Goal: Task Accomplishment & Management: Manage account settings

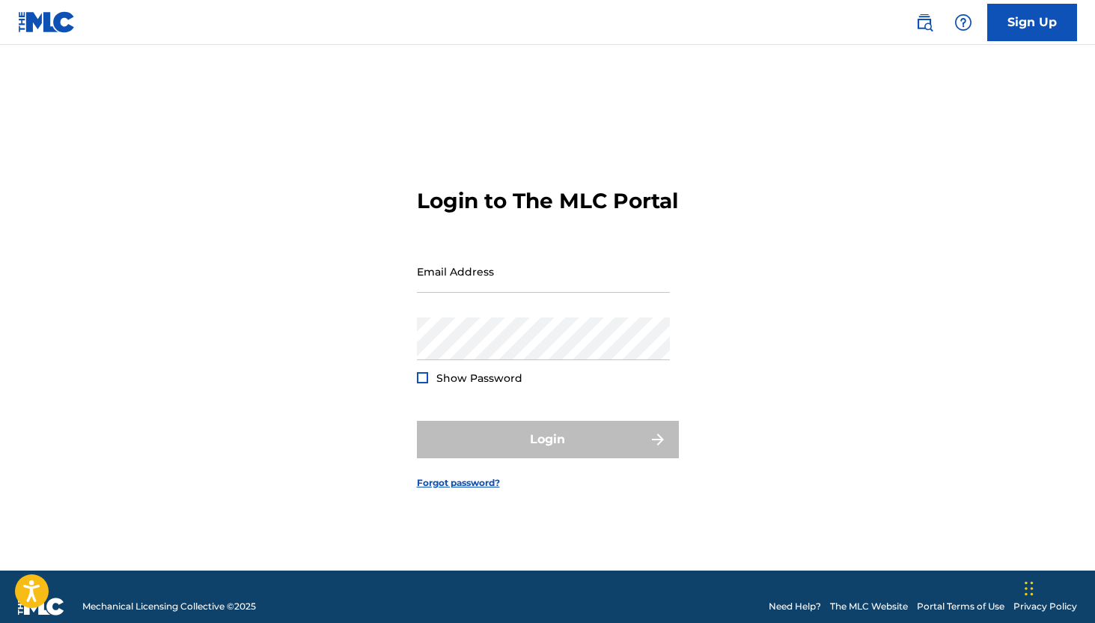
click at [442, 385] on span "Show Password" at bounding box center [479, 377] width 86 height 13
click at [419, 383] on div at bounding box center [422, 377] width 11 height 11
click at [402, 409] on div "Login to The MLC Portal Email Address Password Show Password Login Forgot passw…" at bounding box center [548, 326] width 1048 height 488
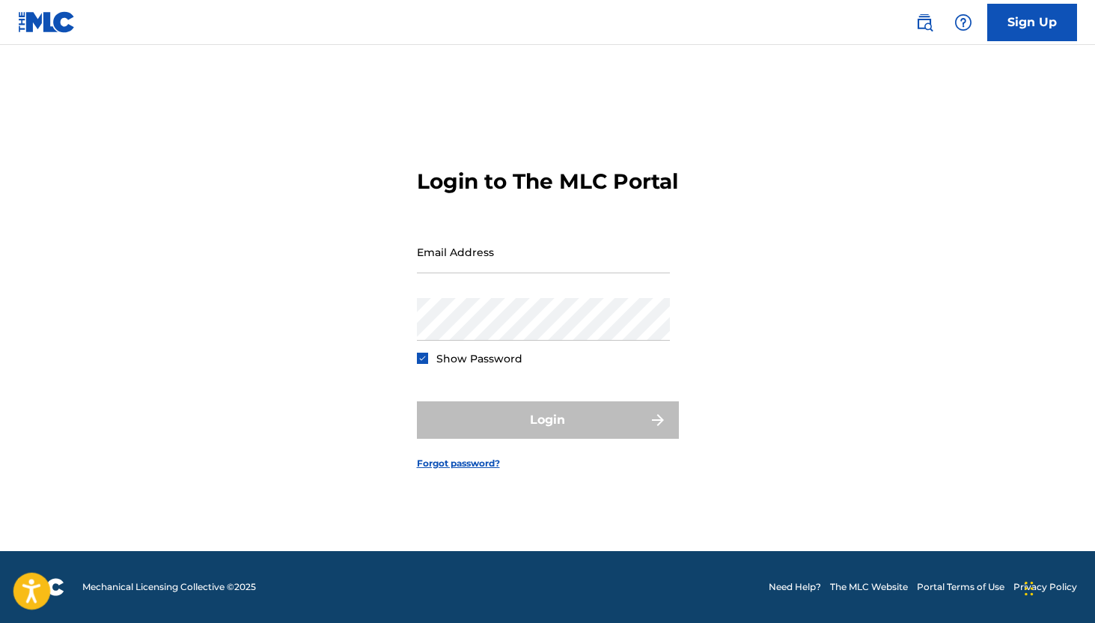
scroll to position [19, 0]
click at [23, 602] on icon "Open accessiBe: accessibility options, statement and help" at bounding box center [31, 591] width 18 height 24
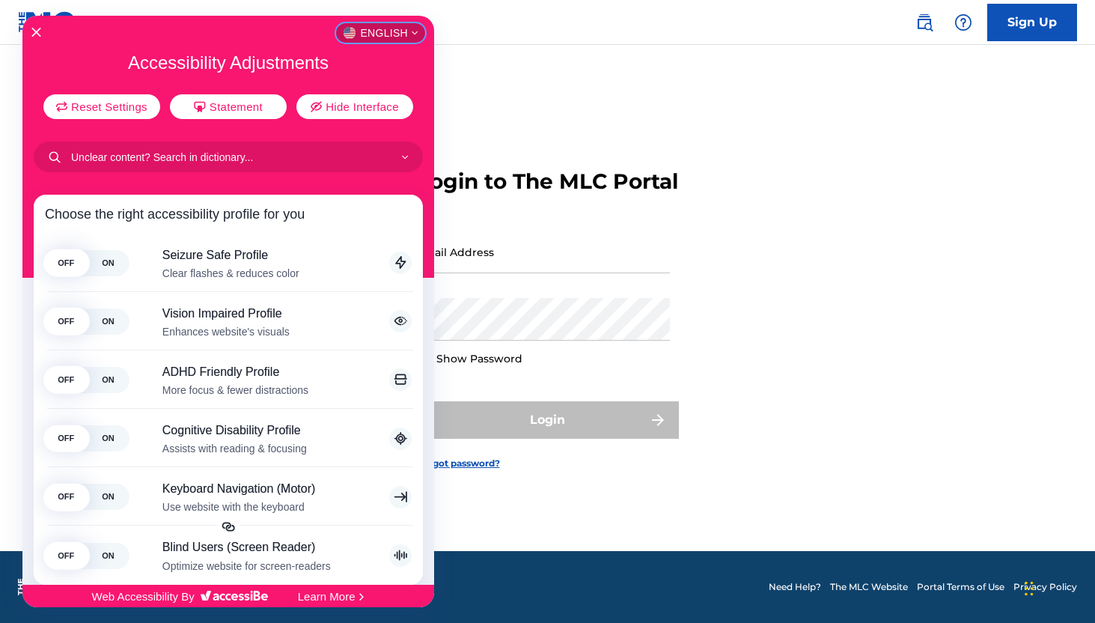
click at [381, 42] on button "English" at bounding box center [380, 32] width 89 height 19
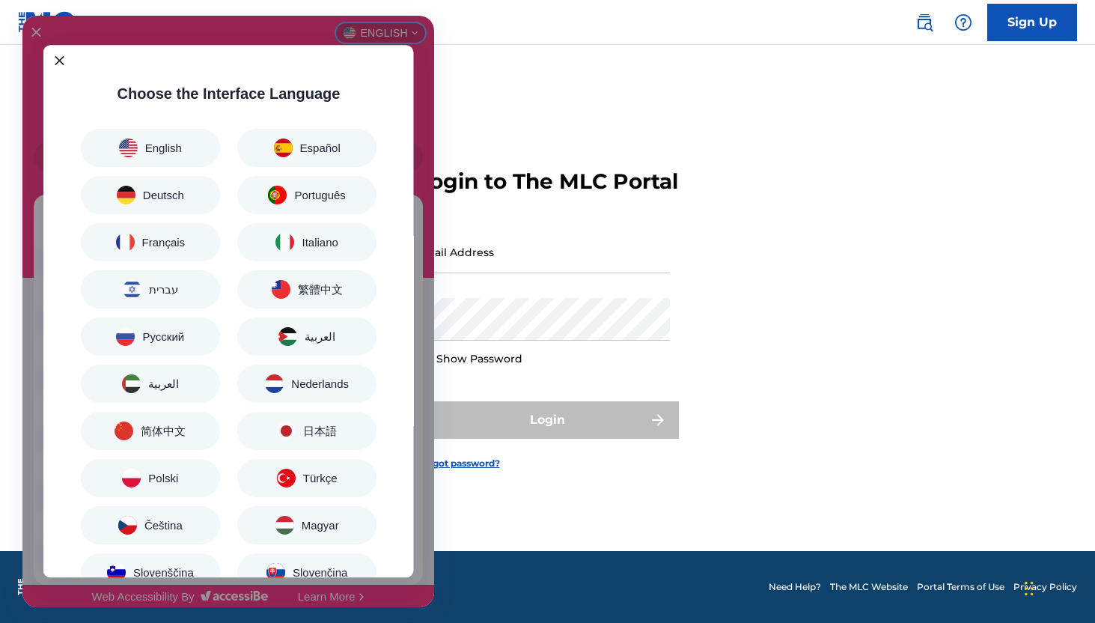
click at [433, 116] on div "Accessibility Adjustments" at bounding box center [228, 311] width 412 height 591
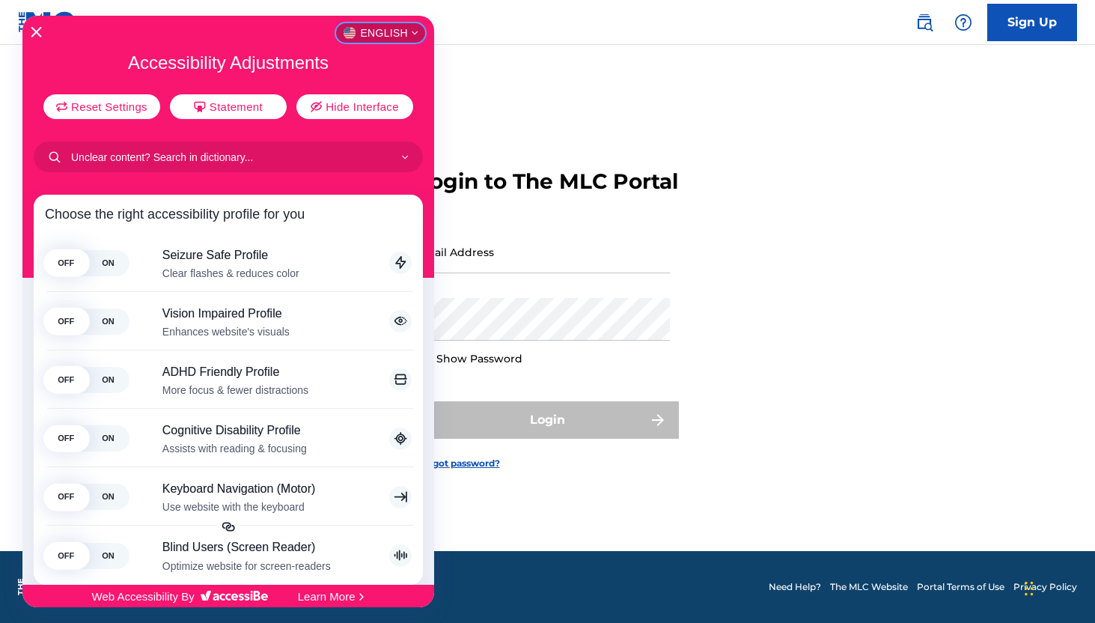
click at [31, 29] on icon "Close Accessibility Interface" at bounding box center [36, 32] width 10 height 10
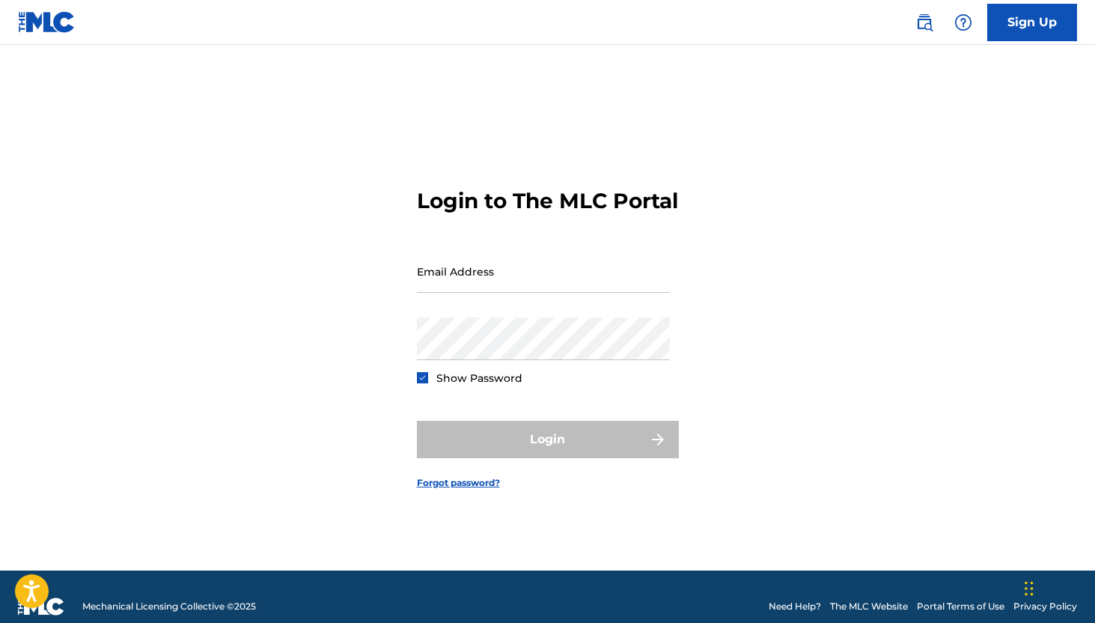
scroll to position [0, 0]
click at [492, 269] on input "Email Address" at bounding box center [543, 271] width 253 height 43
type input "FP_f17bed204e0d69e7d4dddf1f4647"
click at [547, 452] on button "Login" at bounding box center [548, 439] width 262 height 37
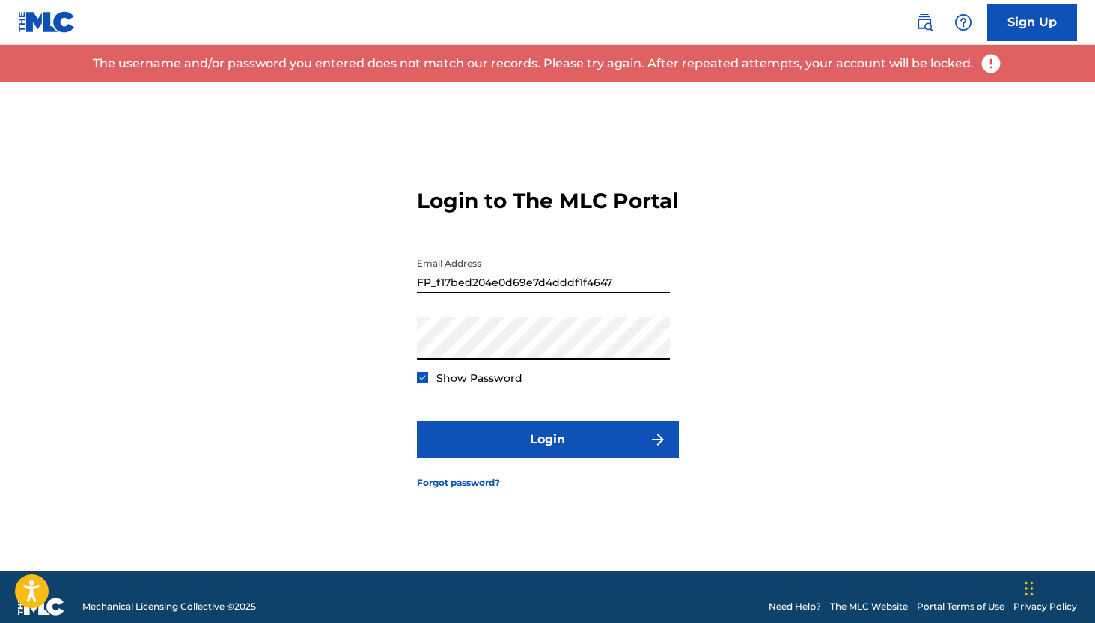
click at [521, 293] on input "FP_f17bed204e0d69e7d4dddf1f4647" at bounding box center [543, 271] width 253 height 43
click at [365, 303] on div "Login to The MLC Portal Email Address FP_f17bed204e0d69e7d4dddf1f4647 Password …" at bounding box center [548, 326] width 1048 height 488
click at [52, 15] on img at bounding box center [47, 22] width 58 height 22
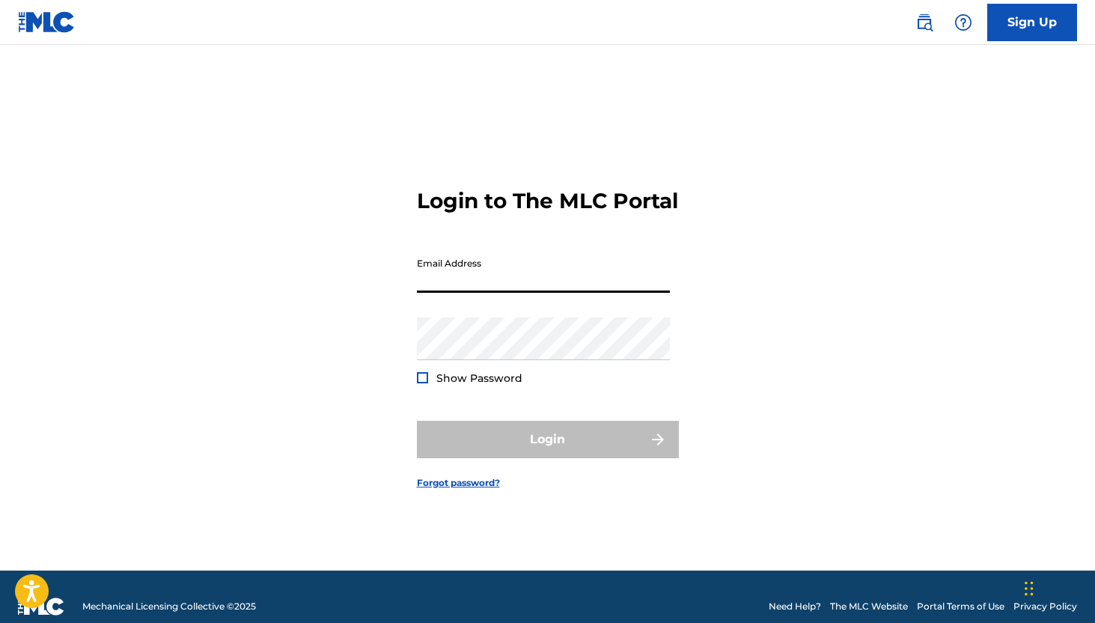
type input "w"
